Goal: Information Seeking & Learning: Learn about a topic

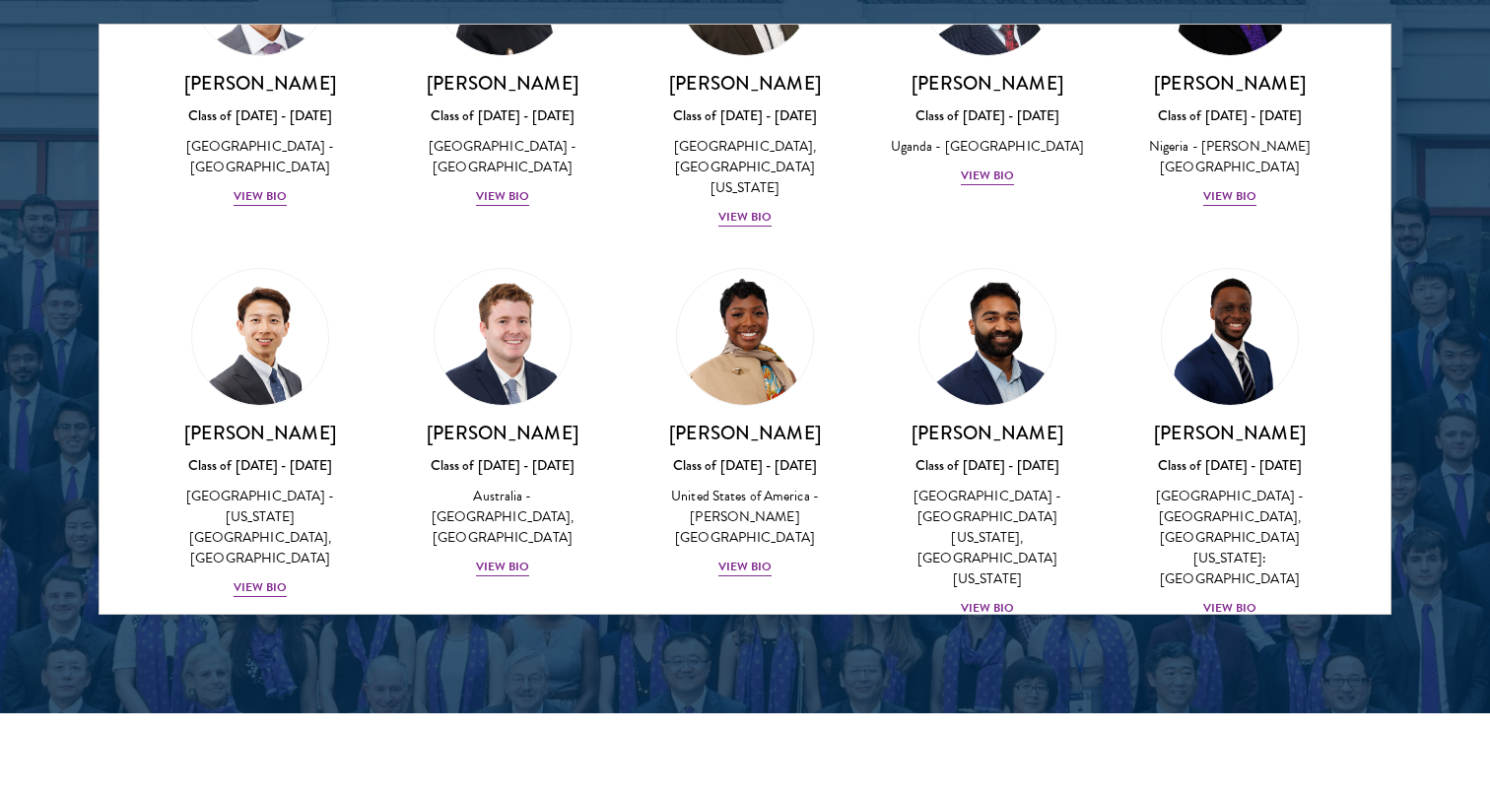
scroll to position [807, 0]
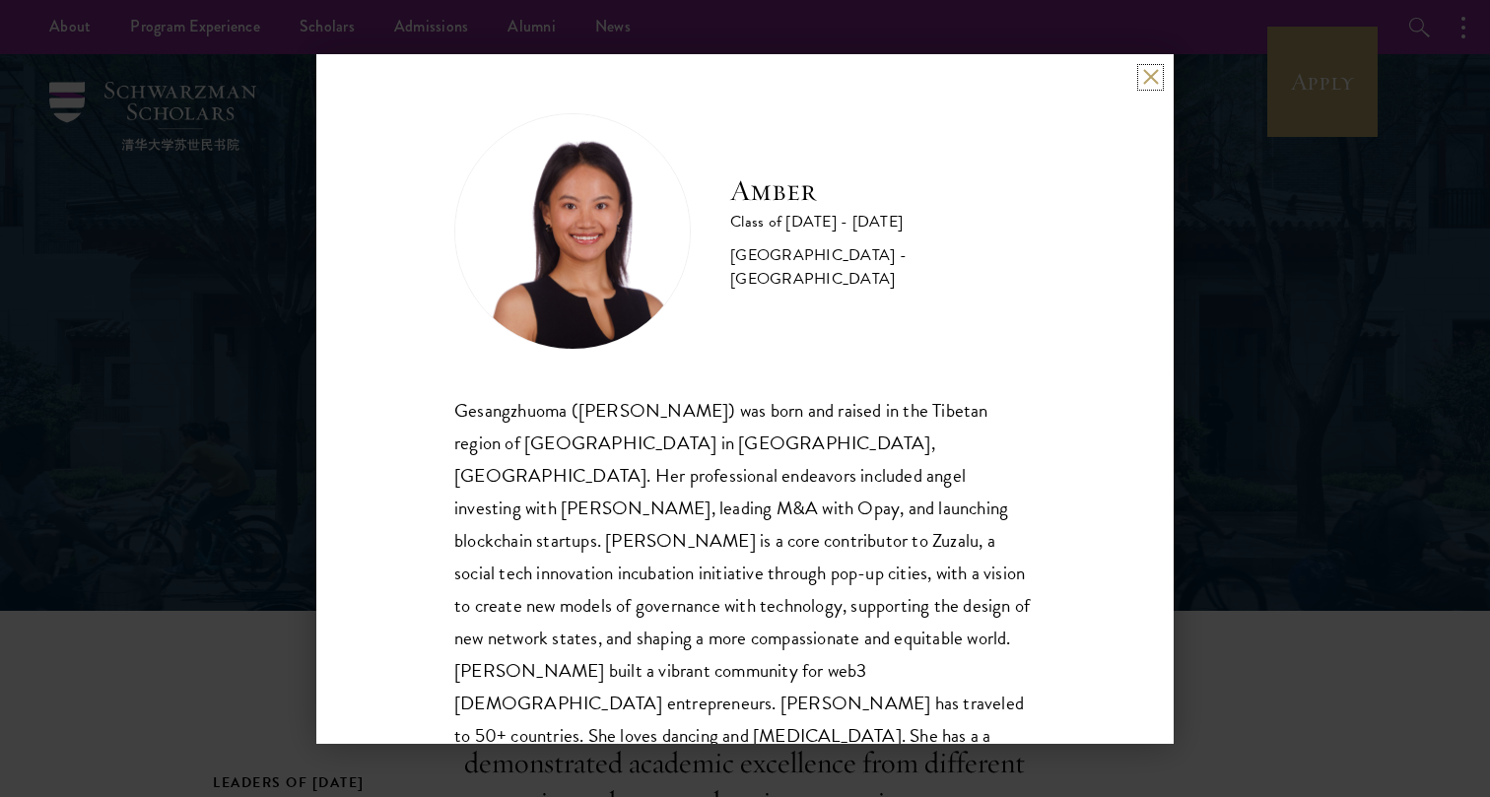
scroll to position [34, 0]
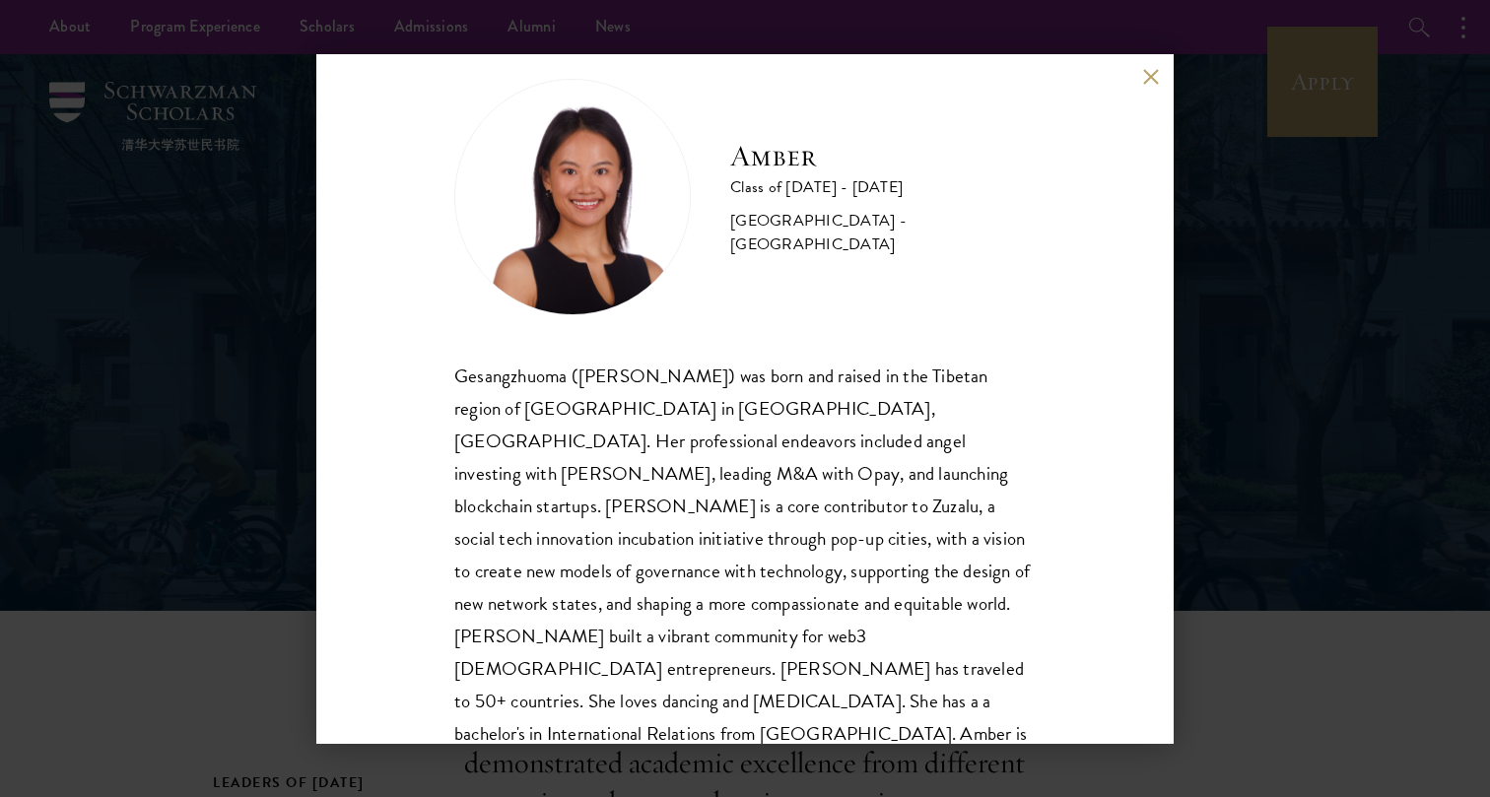
click at [1312, 495] on div "Amber Class of 2025 - 2026 China - Peking University Gesangzhuoma (Amber) was b…" at bounding box center [745, 398] width 1490 height 797
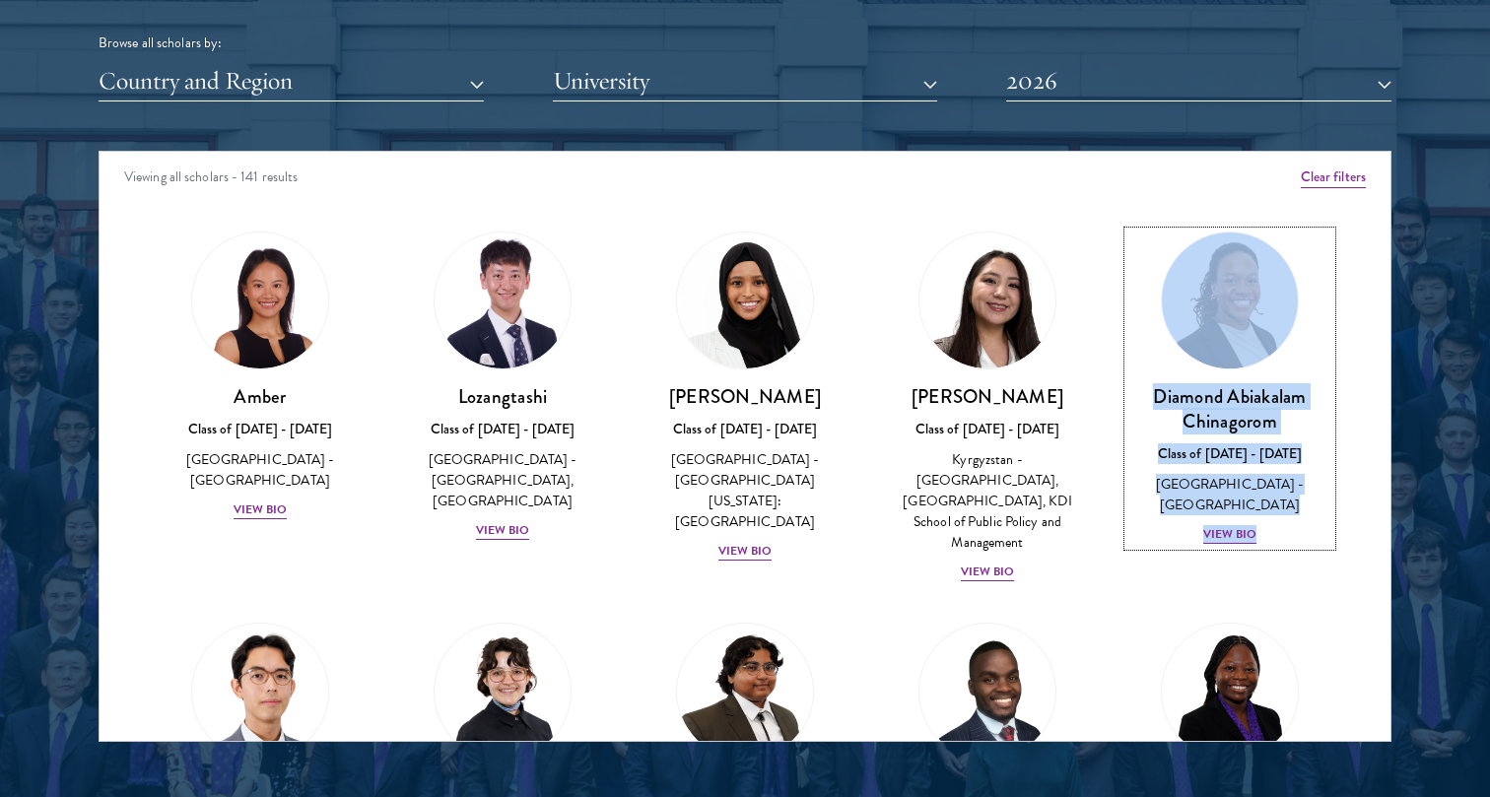
scroll to position [2519, 0]
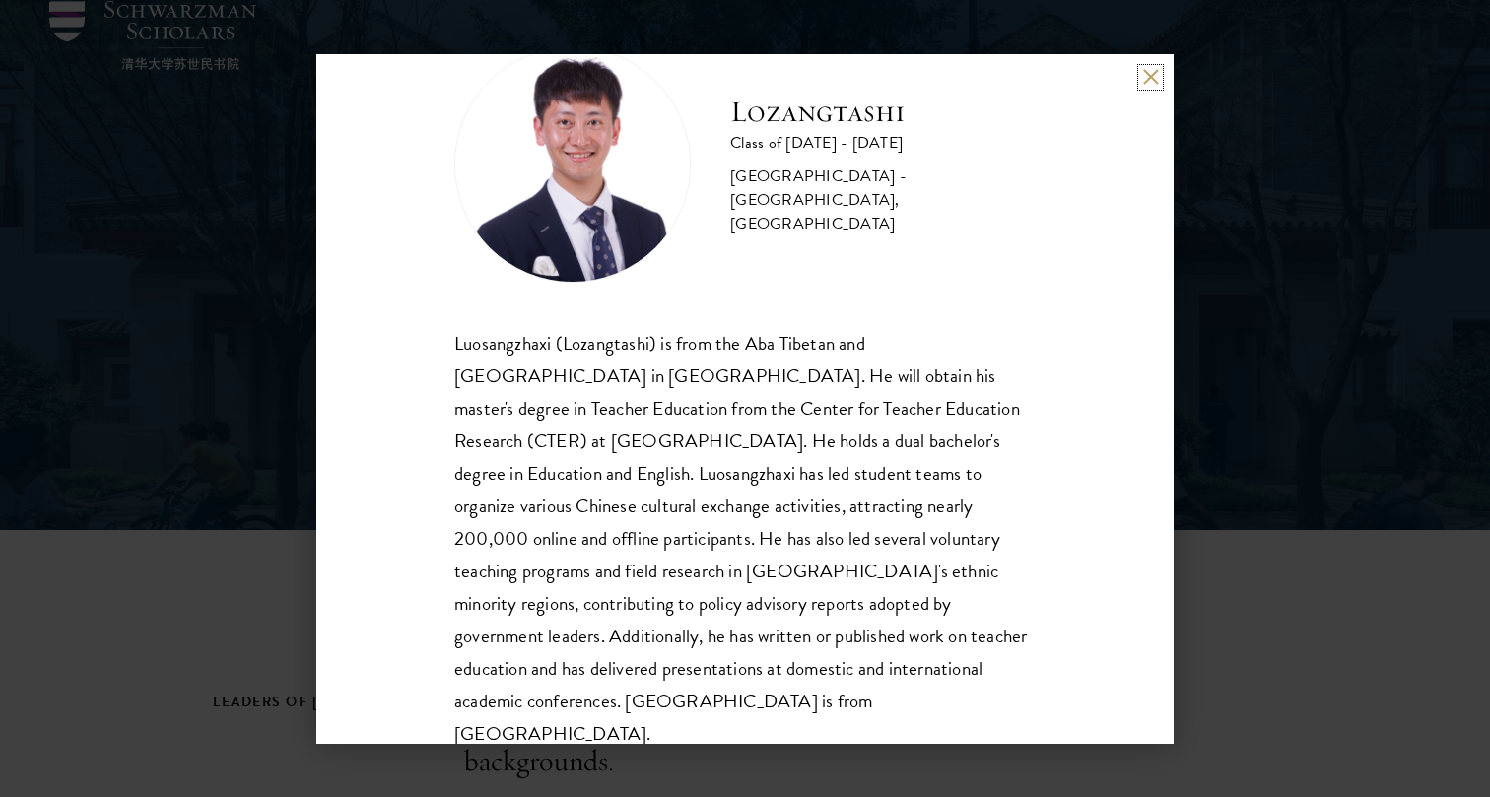
scroll to position [83, 0]
